Goal: Information Seeking & Learning: Learn about a topic

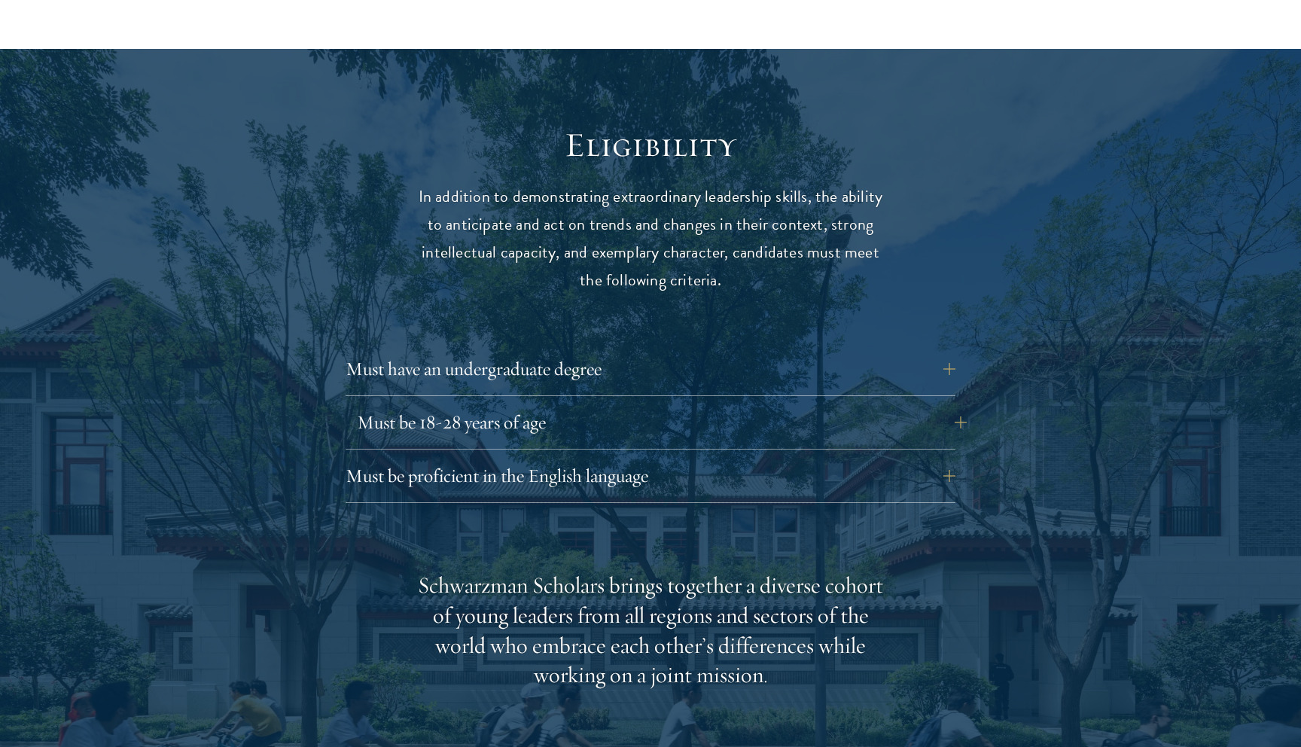
scroll to position [1893, 0]
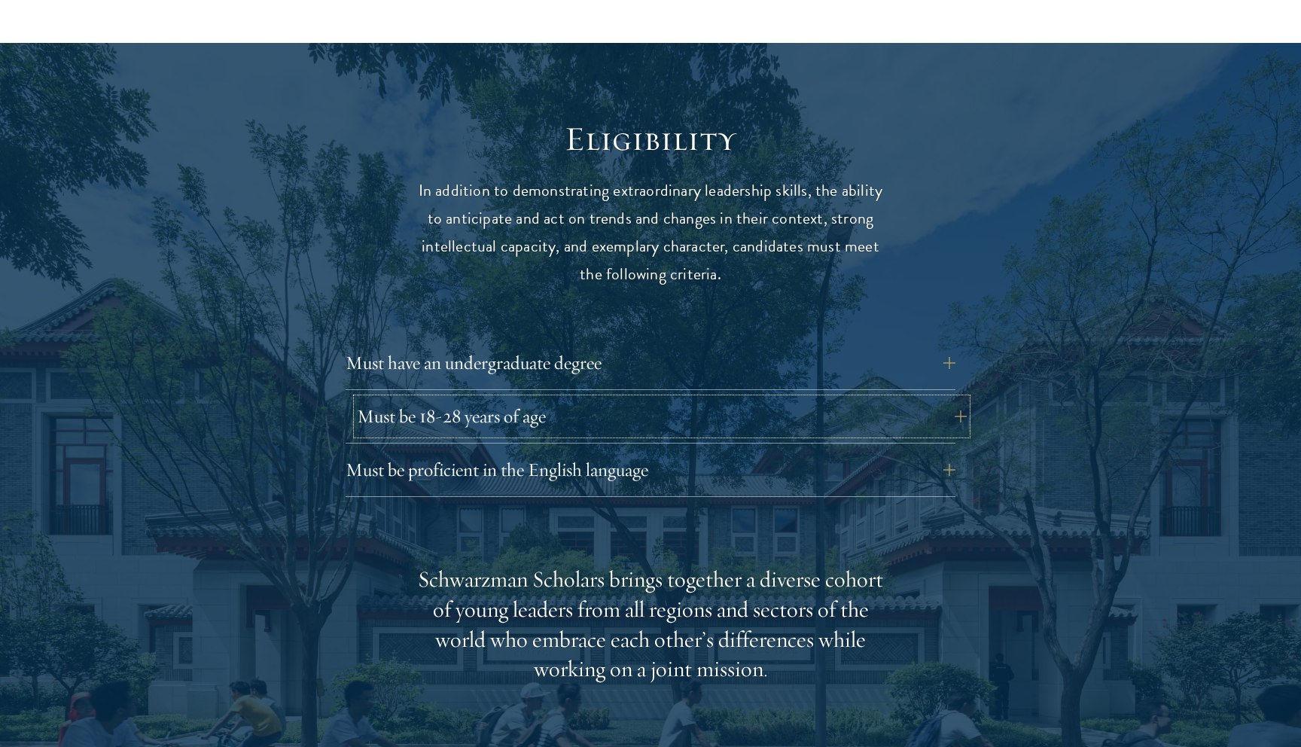
click at [699, 398] on button "Must be 18-28 years of age" at bounding box center [662, 416] width 610 height 36
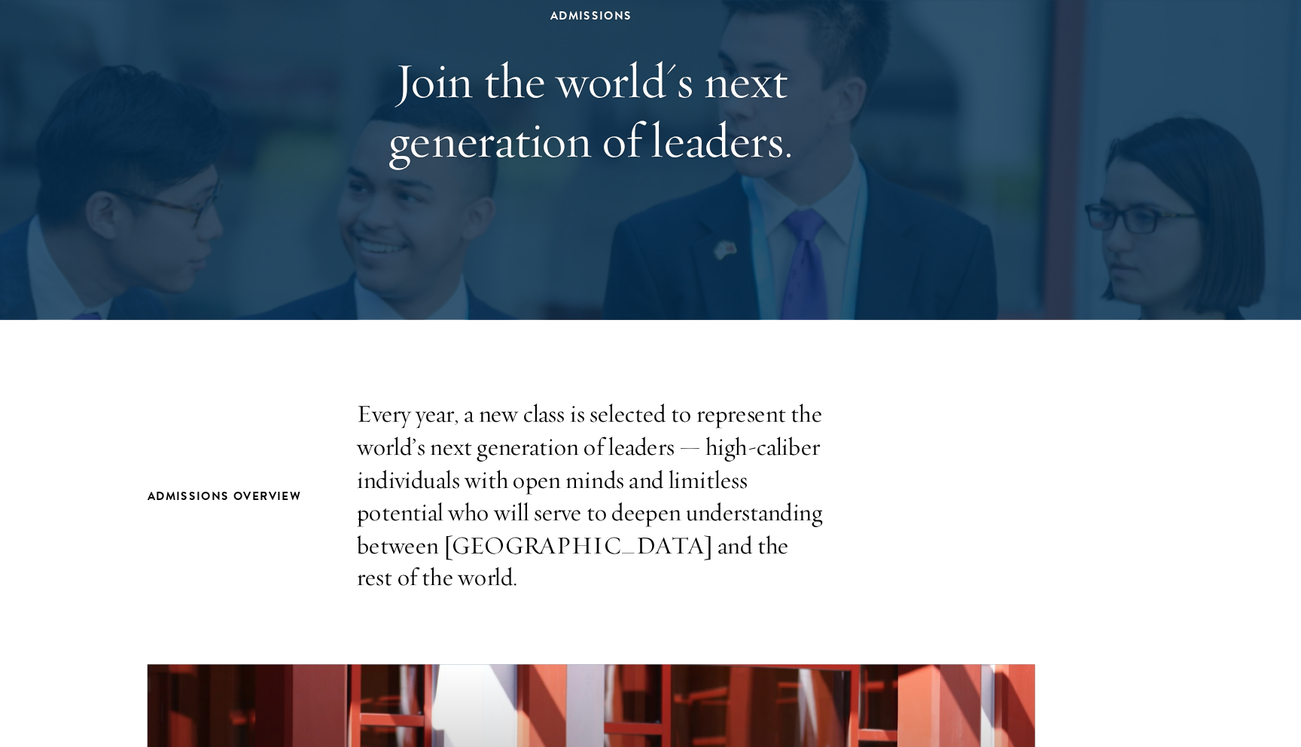
scroll to position [0, 0]
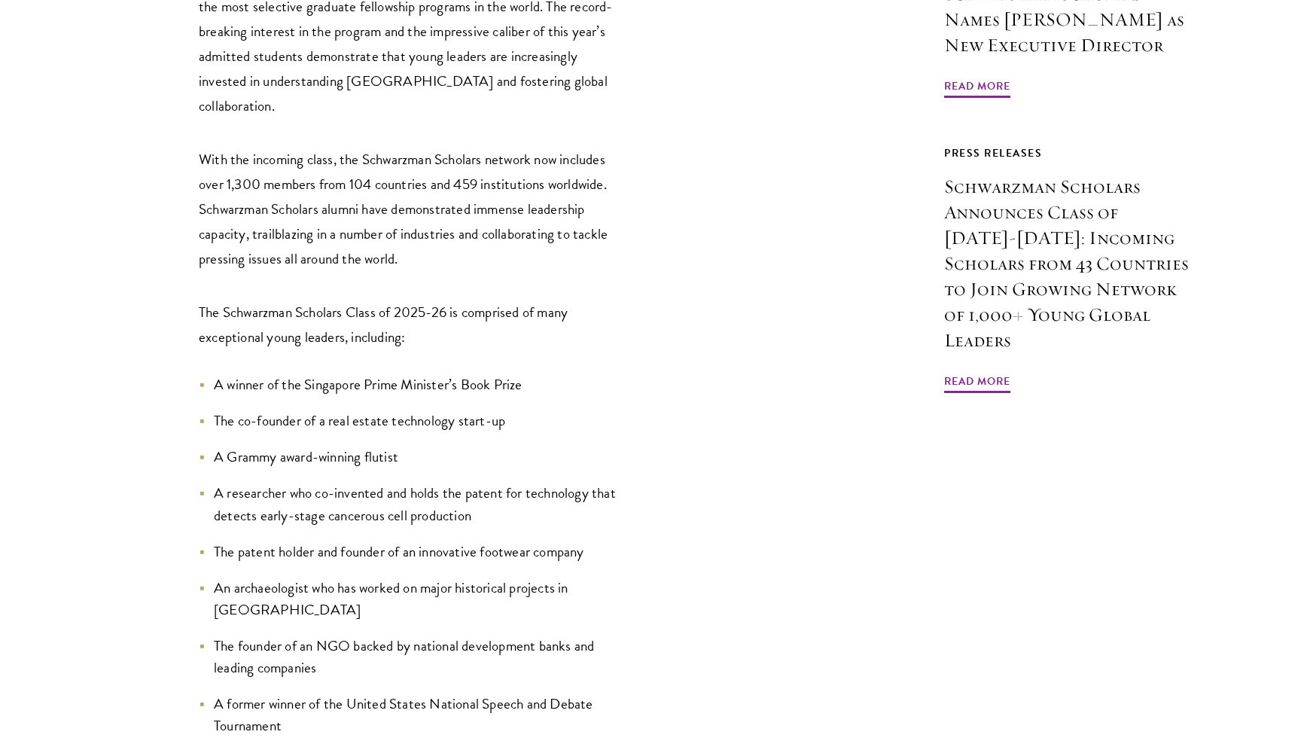
scroll to position [1286, 0]
